Goal: Navigation & Orientation: Find specific page/section

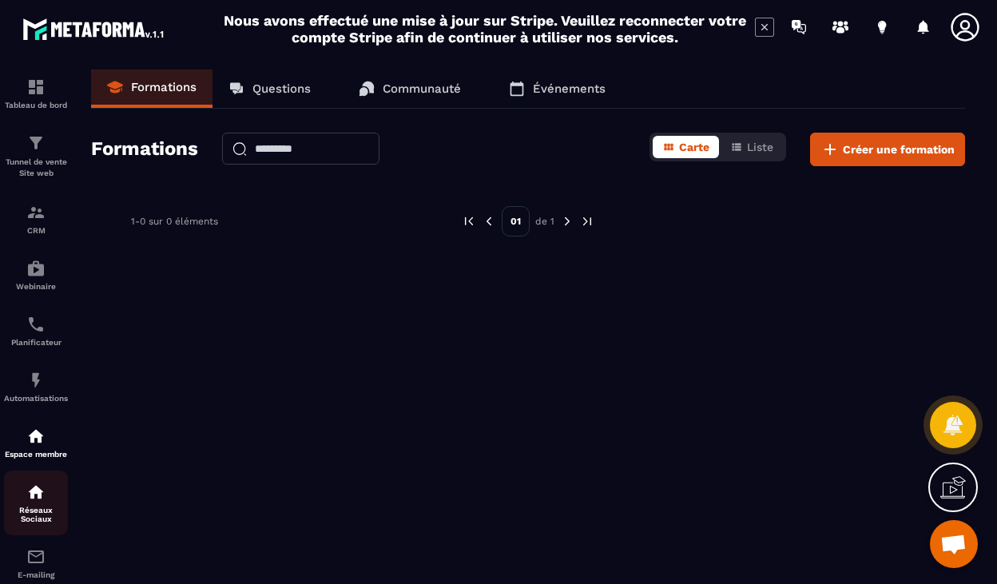
click at [36, 512] on p "Réseaux Sociaux" at bounding box center [36, 515] width 64 height 18
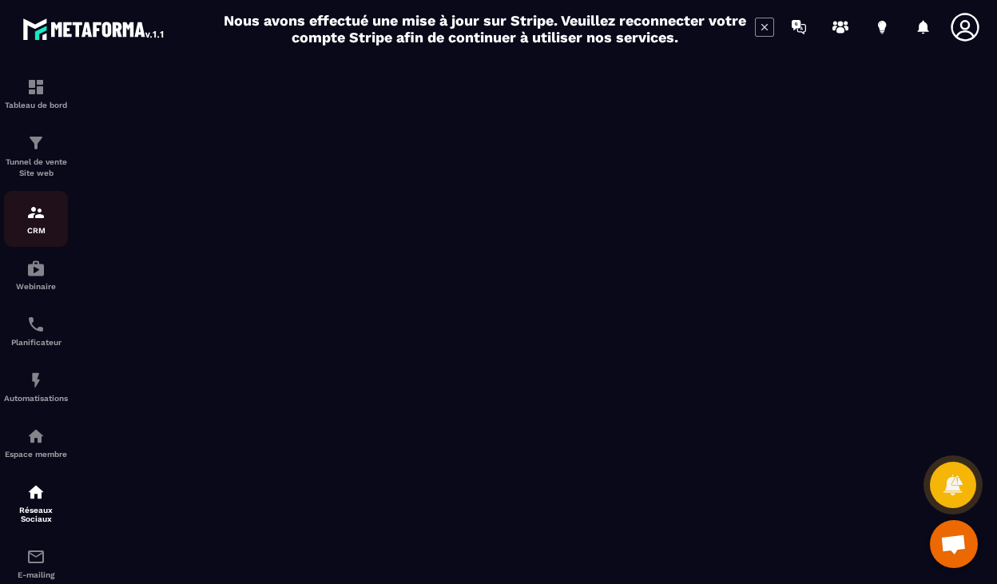
click at [34, 239] on link "CRM" at bounding box center [36, 219] width 64 height 56
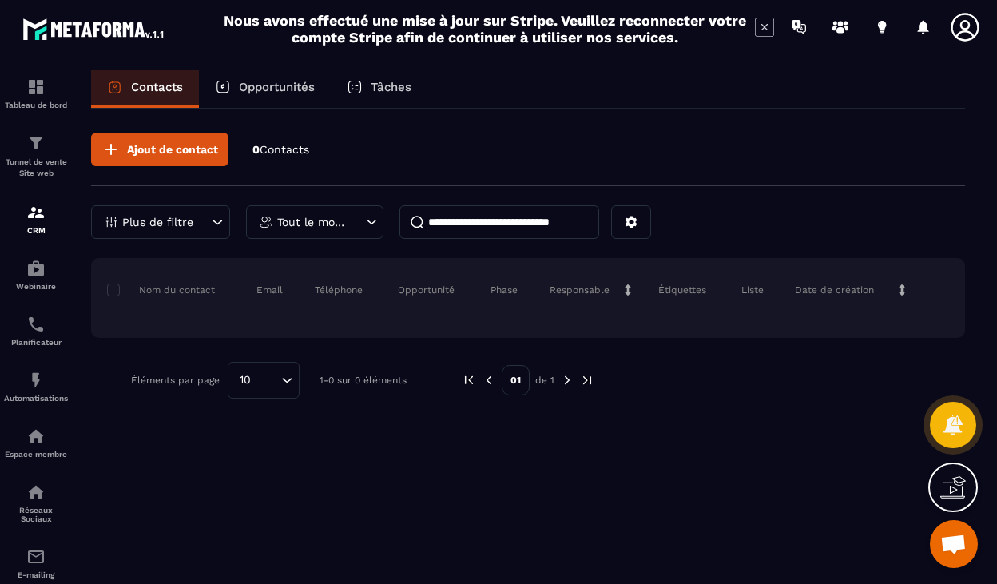
click at [277, 97] on div "Opportunités" at bounding box center [265, 88] width 132 height 38
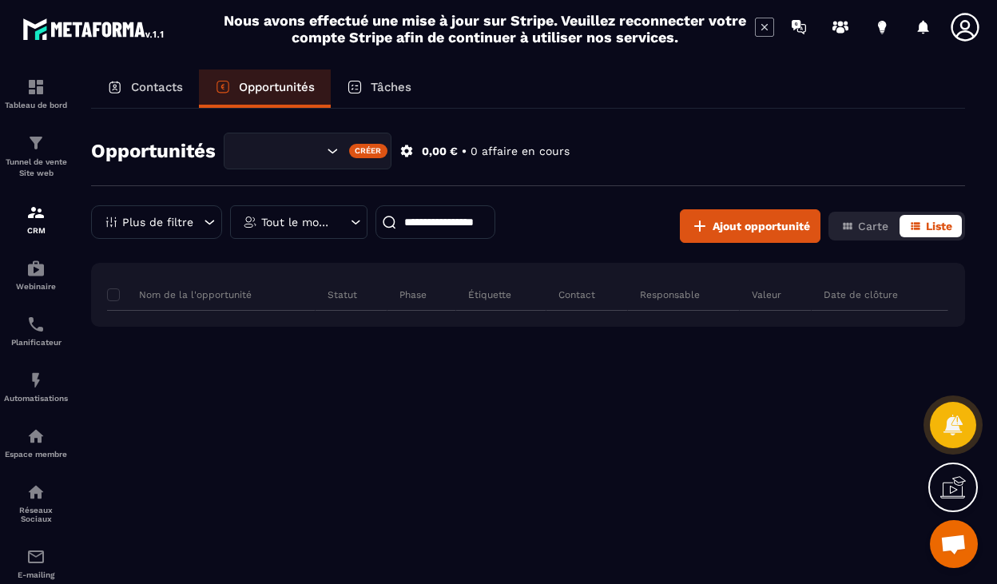
click at [368, 89] on div "Tâches" at bounding box center [379, 88] width 97 height 38
